Goal: Task Accomplishment & Management: Use online tool/utility

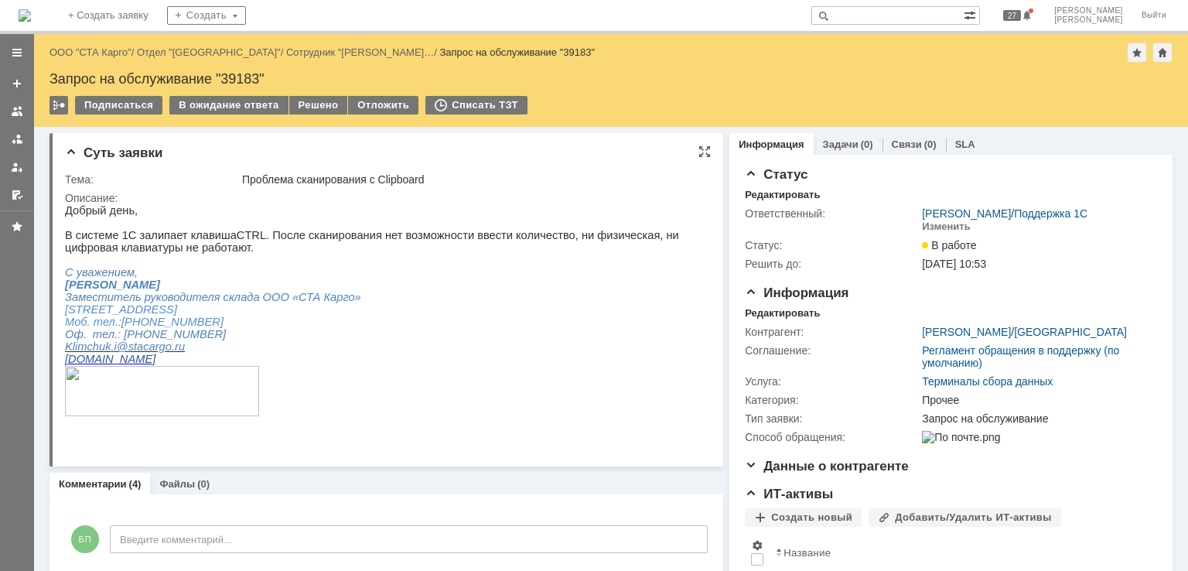
drag, startPoint x: 329, startPoint y: 305, endPoint x: 343, endPoint y: 298, distance: 15.6
click at [329, 303] on span "Заместитель руководителя склада ООО «СТА Карго»" at bounding box center [213, 297] width 296 height 12
click at [251, 101] on div "В ожидание ответа" at bounding box center [228, 105] width 118 height 19
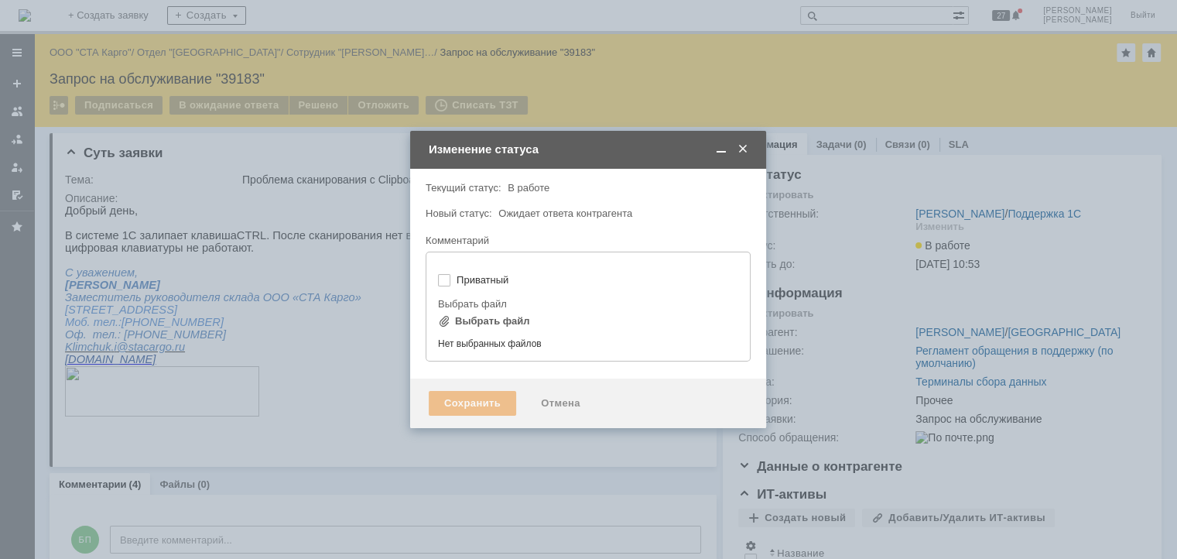
type input "[не указано]"
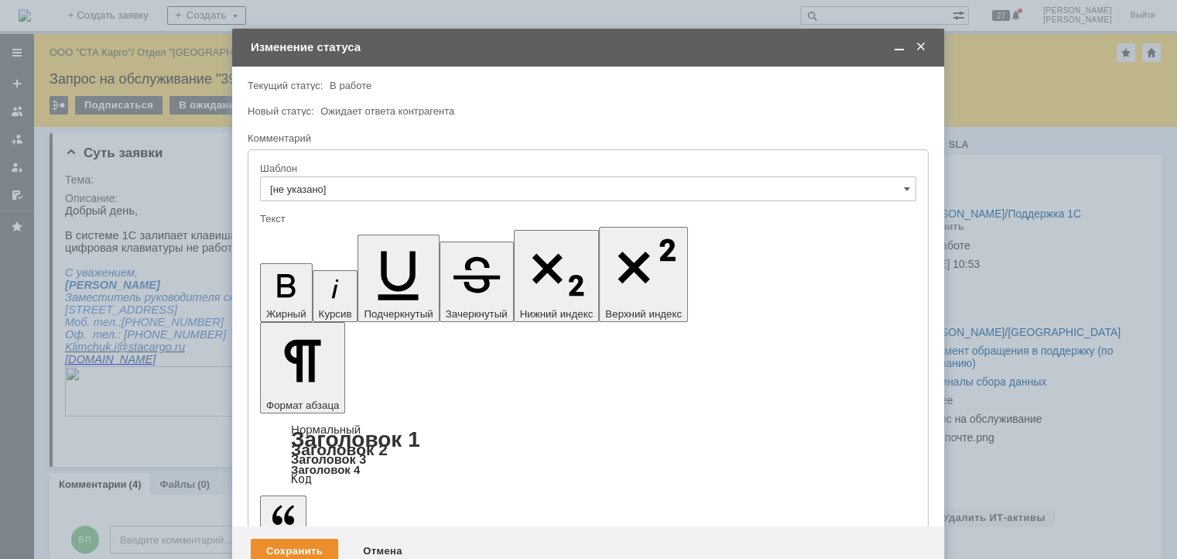
click at [299, 538] on div "Сохранить" at bounding box center [294, 550] width 87 height 25
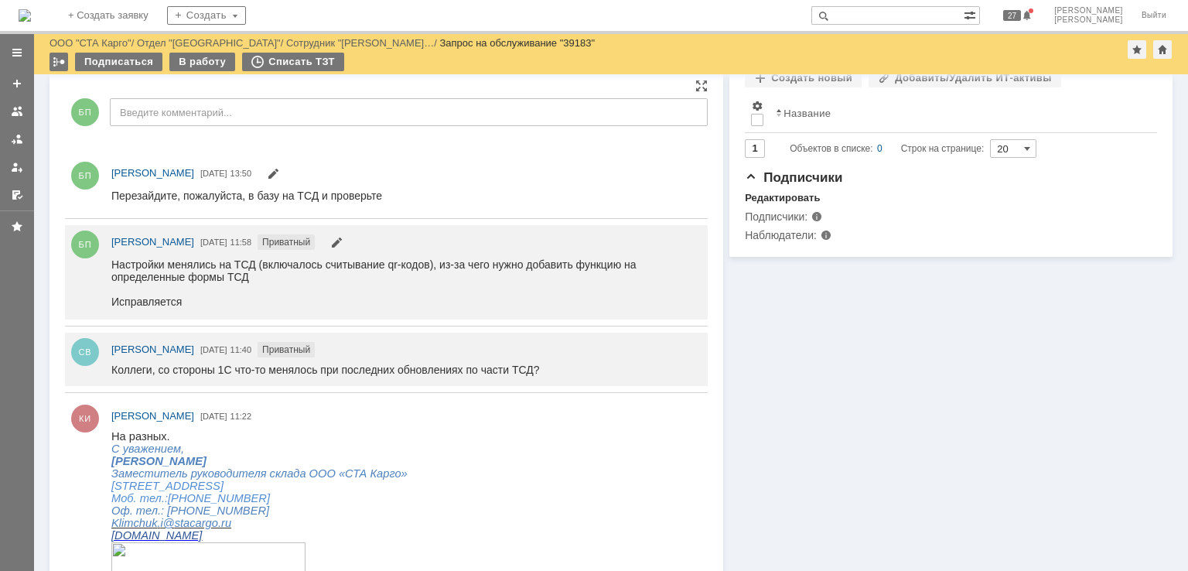
scroll to position [232, 0]
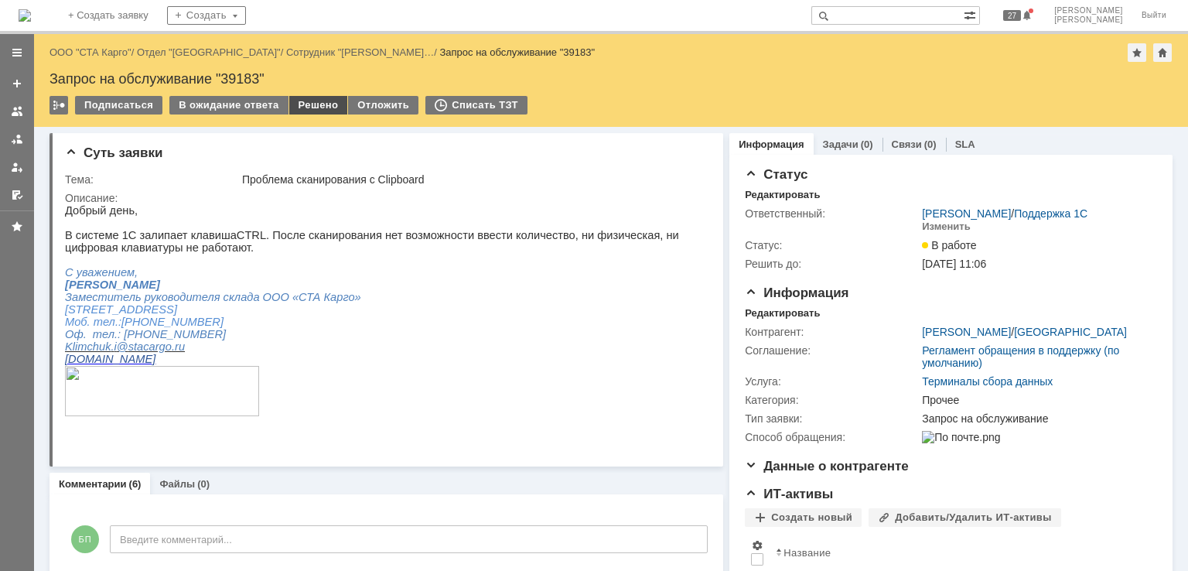
click at [314, 99] on div "Решено" at bounding box center [318, 105] width 59 height 19
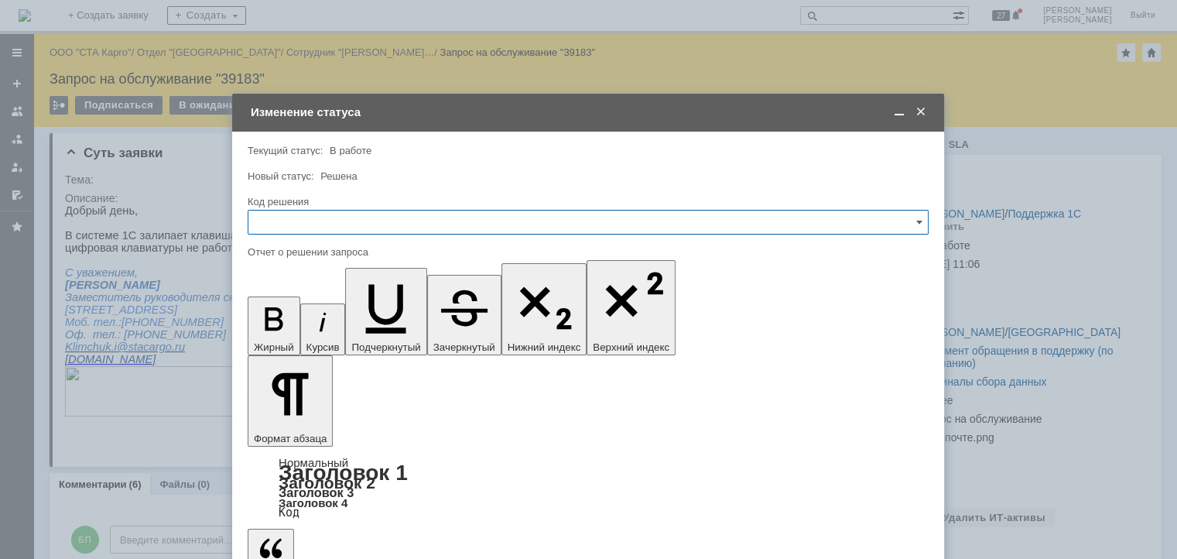
click at [405, 216] on input "text" at bounding box center [588, 222] width 681 height 25
drag, startPoint x: 303, startPoint y: 429, endPoint x: 303, endPoint y: 405, distance: 23.2
click at [303, 428] on span "Решено" at bounding box center [588, 429] width 661 height 12
type input "Решено"
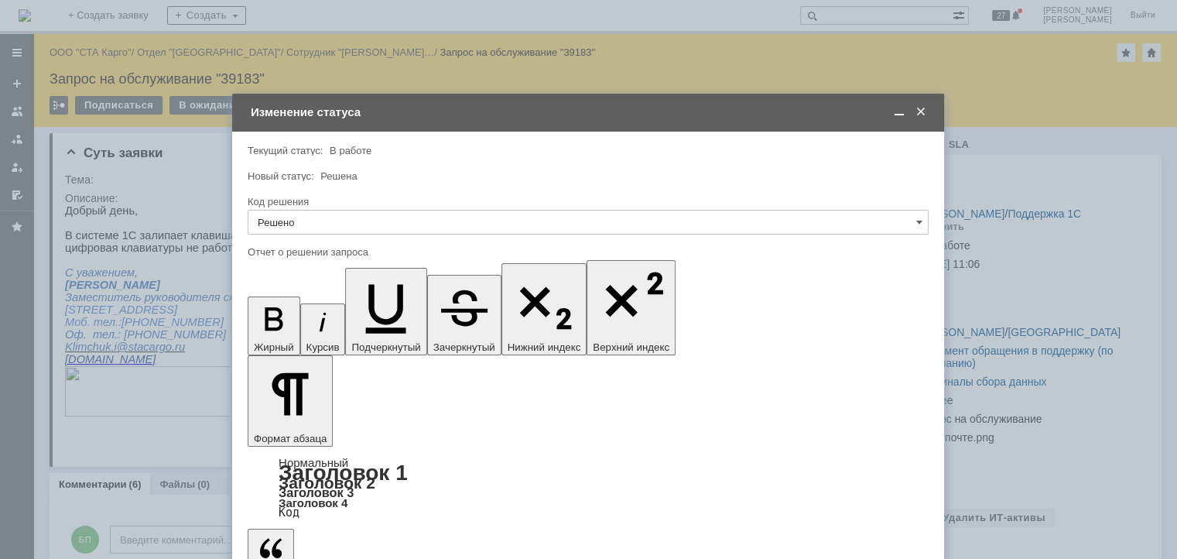
type input "Решено"
